Goal: Information Seeking & Learning: Learn about a topic

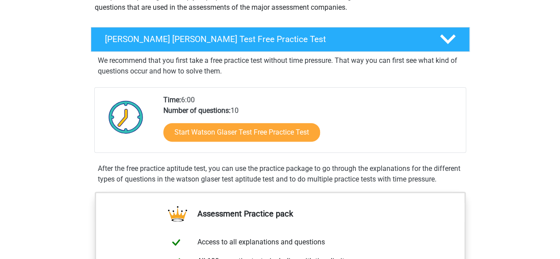
scroll to position [129, 0]
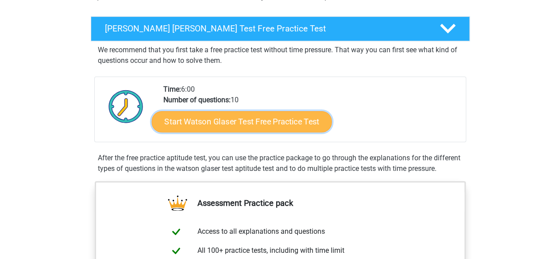
click at [243, 120] on link "Start Watson Glaser Test Free Practice Test" at bounding box center [242, 121] width 180 height 21
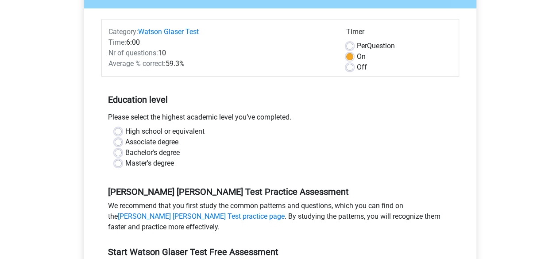
scroll to position [91, 0]
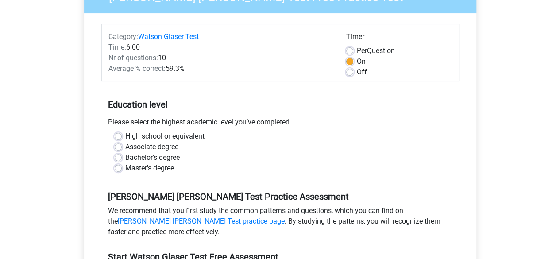
click at [125, 157] on label "Bachelor's degree" at bounding box center [152, 157] width 54 height 11
click at [120, 157] on input "Bachelor's degree" at bounding box center [118, 156] width 7 height 9
radio input "true"
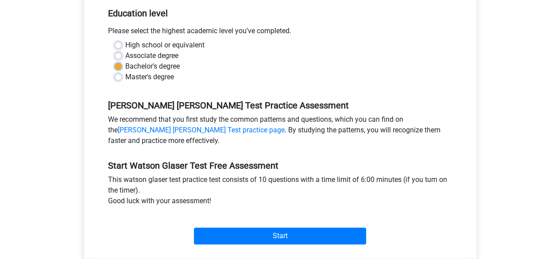
scroll to position [185, 0]
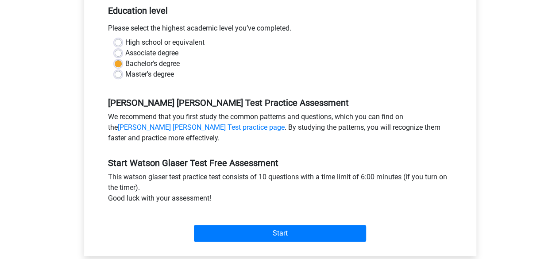
click at [294, 241] on div "Start" at bounding box center [280, 226] width 358 height 38
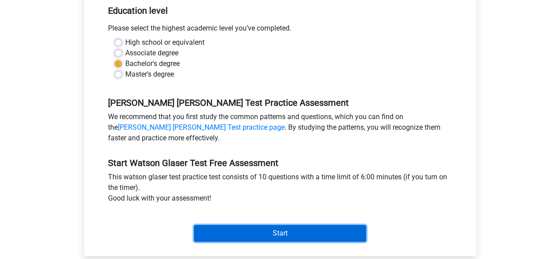
click at [289, 236] on input "Start" at bounding box center [280, 233] width 172 height 17
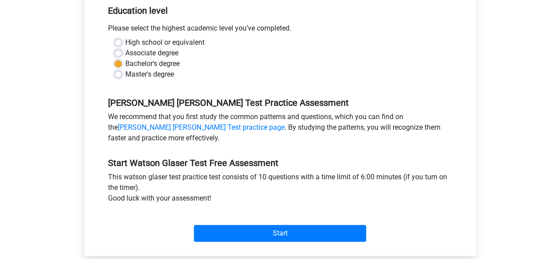
click at [308, 223] on div "Start" at bounding box center [280, 226] width 358 height 31
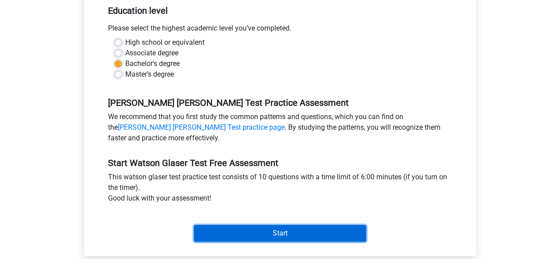
click at [307, 228] on input "Start" at bounding box center [280, 233] width 172 height 17
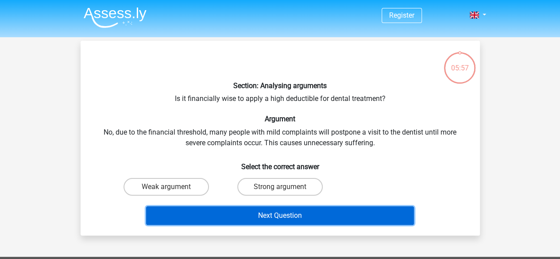
click at [308, 211] on button "Next Question" at bounding box center [280, 215] width 268 height 19
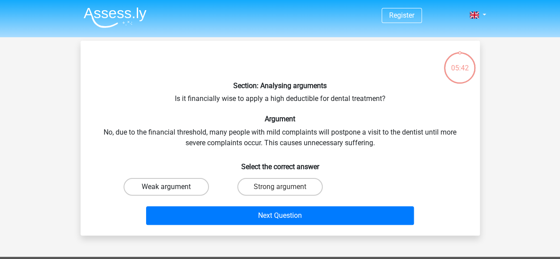
click at [171, 186] on label "Weak argument" at bounding box center [167, 187] width 86 height 18
click at [171, 187] on input "Weak argument" at bounding box center [169, 190] width 6 height 6
radio input "true"
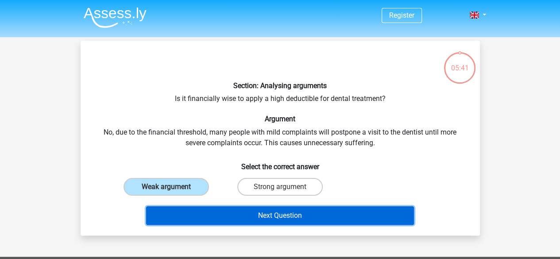
click at [237, 218] on button "Next Question" at bounding box center [280, 215] width 268 height 19
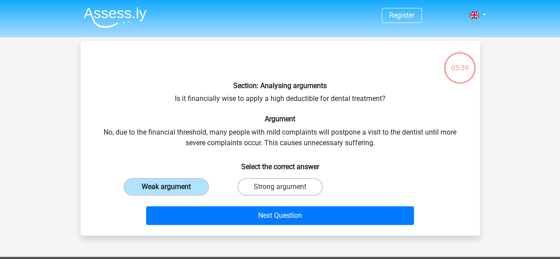
click at [185, 189] on label "Weak argument" at bounding box center [167, 187] width 86 height 18
click at [172, 189] on input "Weak argument" at bounding box center [169, 190] width 6 height 6
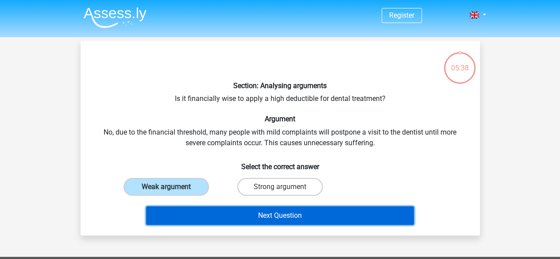
click at [226, 222] on button "Next Question" at bounding box center [280, 215] width 268 height 19
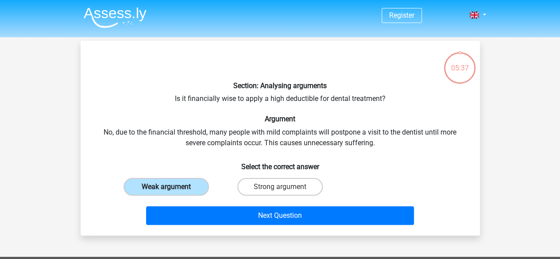
click at [140, 189] on label "Weak argument" at bounding box center [167, 187] width 86 height 18
click at [166, 189] on input "Weak argument" at bounding box center [169, 190] width 6 height 6
click at [140, 189] on label "Weak argument" at bounding box center [167, 187] width 86 height 18
click at [166, 189] on input "Weak argument" at bounding box center [169, 190] width 6 height 6
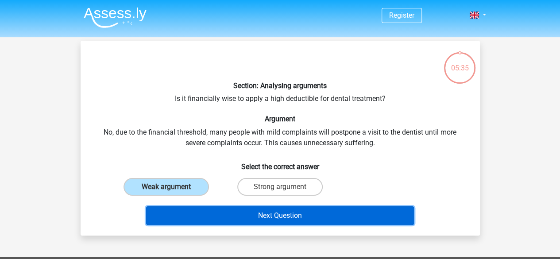
click at [188, 216] on button "Next Question" at bounding box center [280, 215] width 268 height 19
click at [239, 219] on button "Next Question" at bounding box center [280, 215] width 268 height 19
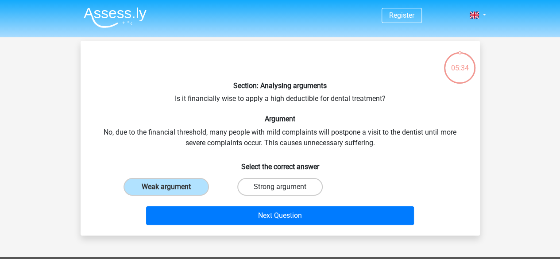
click at [260, 190] on label "Strong argument" at bounding box center [280, 187] width 86 height 18
click at [280, 190] on input "Strong argument" at bounding box center [283, 190] width 6 height 6
radio input "true"
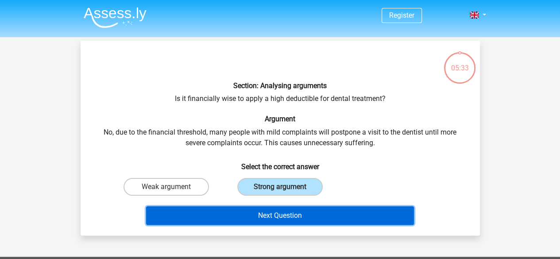
click at [274, 210] on button "Next Question" at bounding box center [280, 215] width 268 height 19
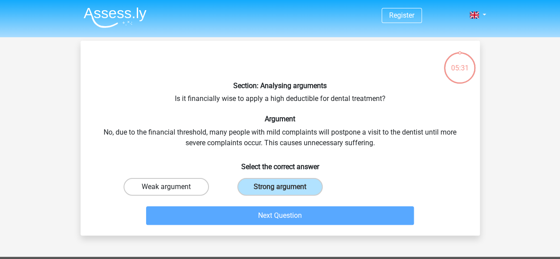
click at [173, 180] on label "Weak argument" at bounding box center [167, 187] width 86 height 18
click at [172, 187] on input "Weak argument" at bounding box center [169, 190] width 6 height 6
radio input "true"
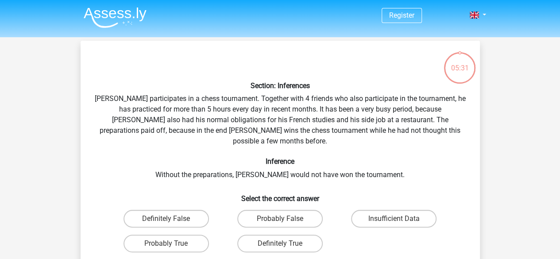
scroll to position [41, 0]
